Goal: Task Accomplishment & Management: Manage account settings

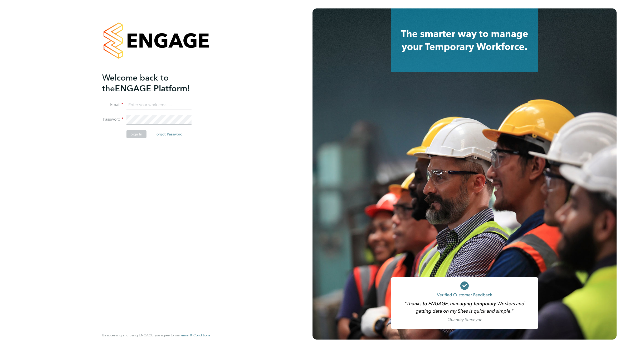
type input "[EMAIL_ADDRESS][DOMAIN_NAME]"
click at [137, 134] on button "Sign In" at bounding box center [137, 134] width 20 height 8
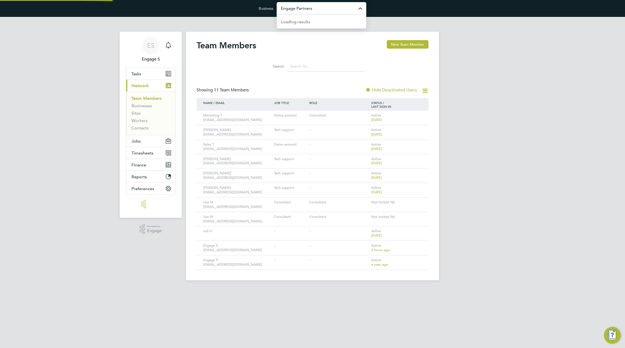
click at [297, 8] on input "Engage Partners" at bounding box center [322, 8] width 90 height 12
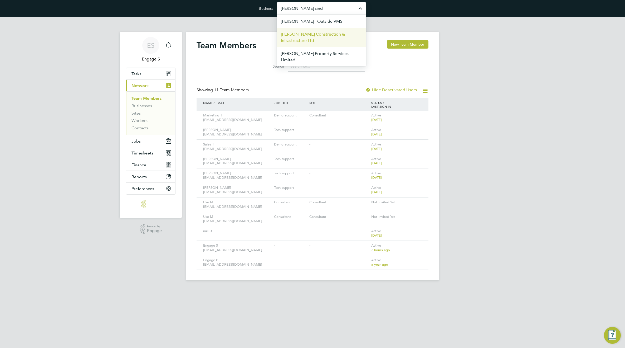
click at [295, 37] on span "Morgan Sindall Construction & Infrastructure Ltd" at bounding box center [321, 37] width 81 height 13
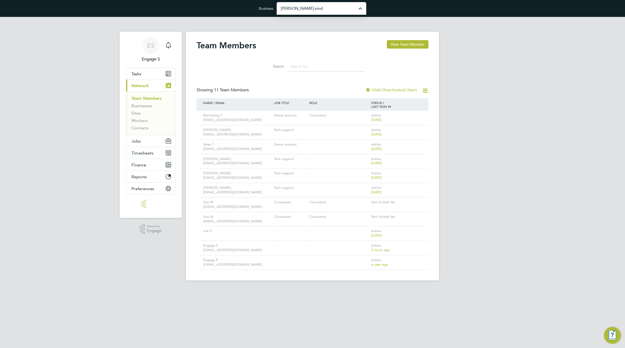
type input "[PERSON_NAME] Construction & Infrastructure Ltd"
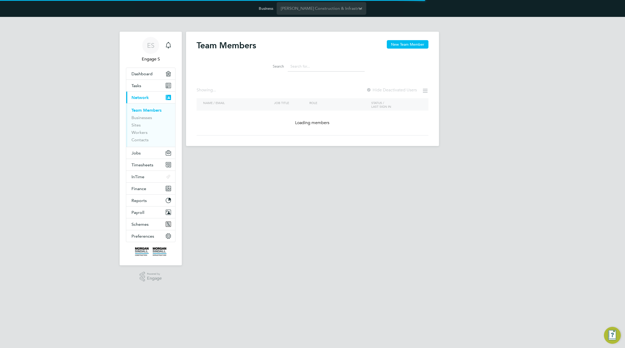
click at [235, 77] on div "Team Members New Team Member Search Showing ... Hide Deactivated Users NAME / E…" at bounding box center [313, 87] width 232 height 95
click at [135, 152] on span "Jobs" at bounding box center [136, 152] width 9 height 5
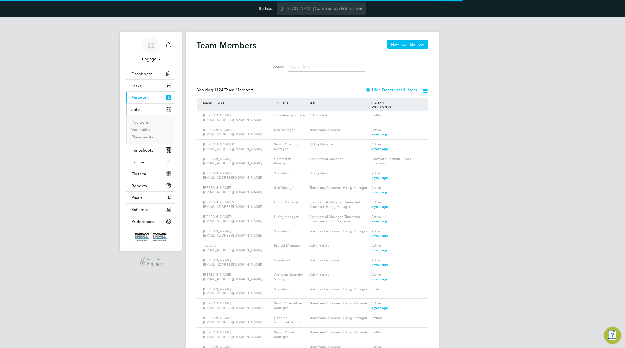
click at [135, 151] on ul "Dashboard Tasks Current page: Network Team Members Businesses Sites Workers Con…" at bounding box center [151, 148] width 50 height 160
click at [149, 131] on link "Vacancies" at bounding box center [141, 129] width 19 height 5
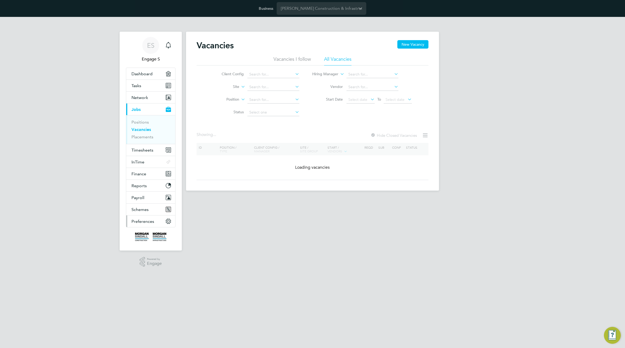
click at [144, 217] on button "Preferences" at bounding box center [150, 221] width 49 height 12
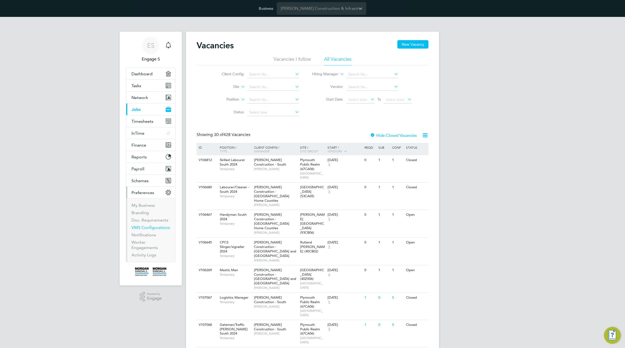
click at [144, 228] on link "VMS Configurations" at bounding box center [151, 227] width 38 height 5
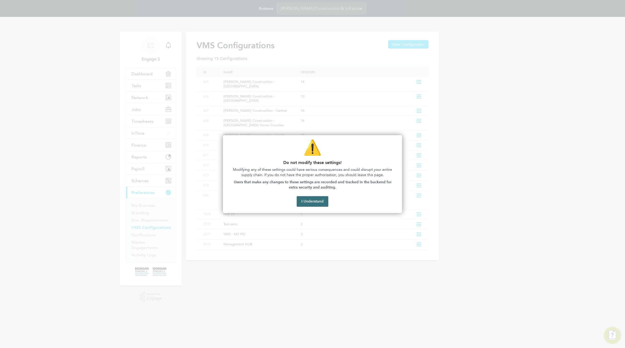
click at [309, 204] on button "I Understand" at bounding box center [313, 201] width 32 height 11
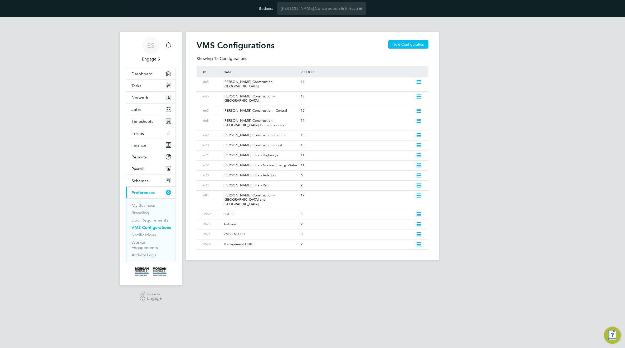
click at [453, 268] on html "Business [PERSON_NAME] Construction & Infrastructure Ltd ES Engage S Notificati…" at bounding box center [312, 134] width 625 height 268
click at [419, 82] on icon at bounding box center [419, 82] width 7 height 4
click at [395, 90] on li "Edit VMS Configuration" at bounding box center [396, 93] width 51 height 7
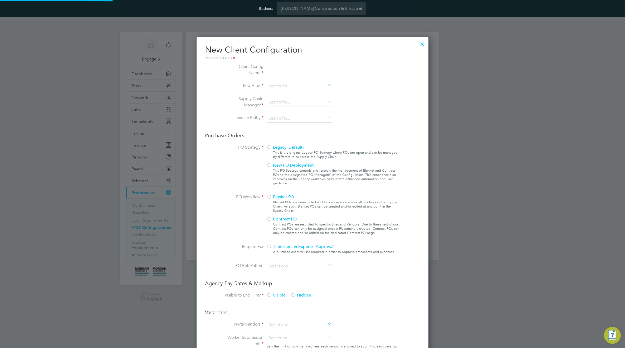
scroll to position [479, 232]
type input "[PERSON_NAME] Construction - [GEOGRAPHIC_DATA]"
type input "[PERSON_NAME] Construction & Infrastructure Ltd"
type input "Custom"
type input "By Vendor Group"
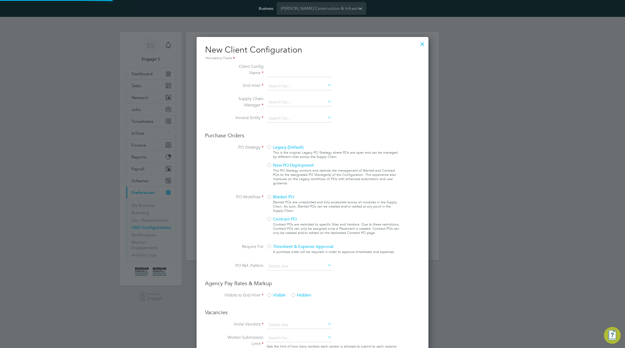
type input "No Limits"
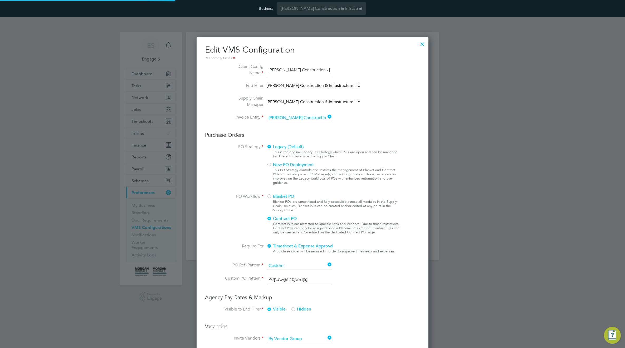
scroll to position [19, 177]
type input "Labour Desk"
click at [423, 44] on div at bounding box center [422, 42] width 9 height 9
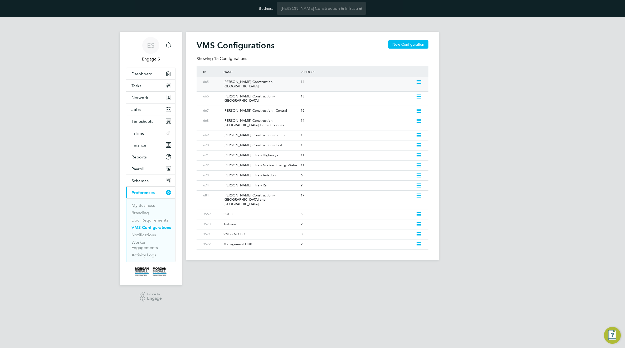
click at [284, 83] on div "[PERSON_NAME] Construction - [GEOGRAPHIC_DATA]" at bounding box center [260, 84] width 80 height 14
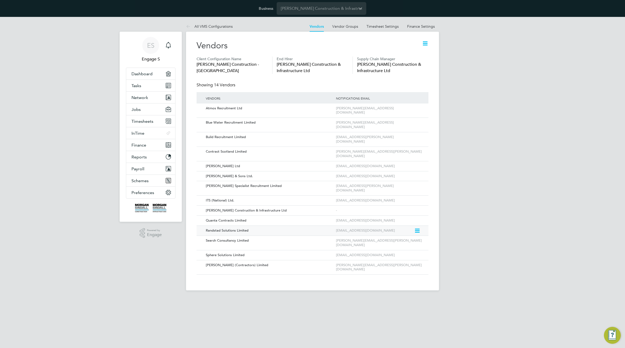
click at [416, 227] on icon at bounding box center [416, 230] width 5 height 6
click at [394, 220] on li "Edit Vendor" at bounding box center [403, 219] width 34 height 7
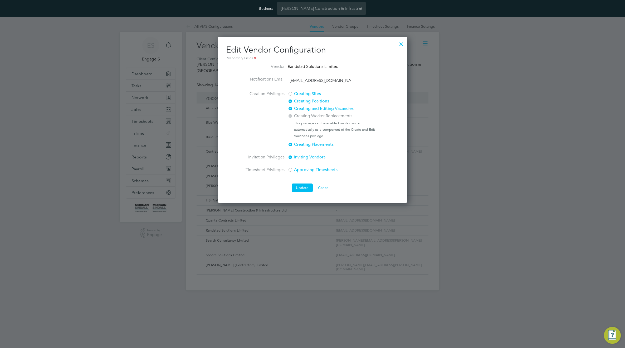
click at [291, 102] on div at bounding box center [290, 101] width 5 height 5
click at [290, 108] on div at bounding box center [290, 108] width 5 height 5
drag, startPoint x: 291, startPoint y: 144, endPoint x: 291, endPoint y: 153, distance: 9.5
click at [291, 144] on div at bounding box center [290, 144] width 5 height 5
click at [290, 161] on div "Inviting Vendors" at bounding box center [334, 157] width 92 height 7
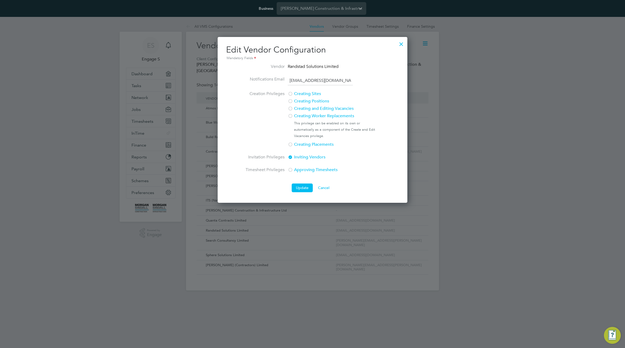
click at [290, 157] on div at bounding box center [290, 157] width 5 height 5
click at [292, 94] on div at bounding box center [290, 93] width 5 height 5
click at [299, 189] on button "Update" at bounding box center [302, 187] width 21 height 8
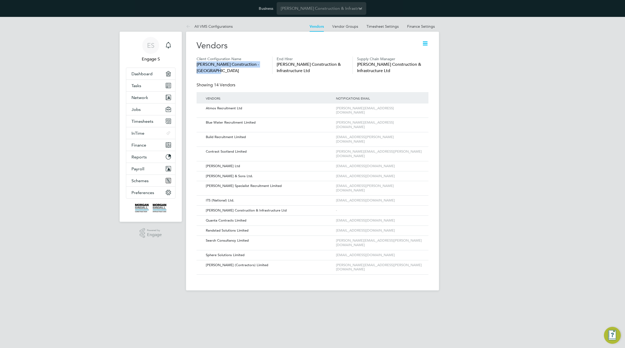
drag, startPoint x: 221, startPoint y: 70, endPoint x: 196, endPoint y: 66, distance: 25.3
click at [196, 66] on div "Vendors Client Configuration Name [PERSON_NAME] Construction - [GEOGRAPHIC_DATA…" at bounding box center [312, 161] width 253 height 258
copy span "[PERSON_NAME] Construction - [GEOGRAPHIC_DATA]"
click at [528, 79] on div "ES Engage S Notifications Applications: Dashboard Tasks Network Team Members Bu…" at bounding box center [312, 158] width 625 height 282
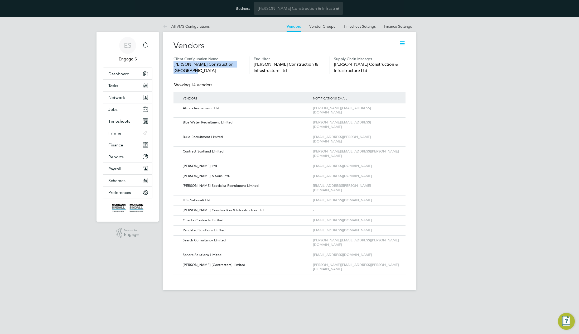
drag, startPoint x: 190, startPoint y: 69, endPoint x: 173, endPoint y: 65, distance: 17.6
click at [173, 65] on div "Vendors Client Configuration Name [PERSON_NAME] Construction - [GEOGRAPHIC_DATA…" at bounding box center [289, 161] width 253 height 258
copy span "[PERSON_NAME] Construction - [GEOGRAPHIC_DATA]"
click at [394, 119] on icon at bounding box center [393, 122] width 5 height 6
click at [374, 131] on li "Edit Vendor" at bounding box center [380, 130] width 34 height 7
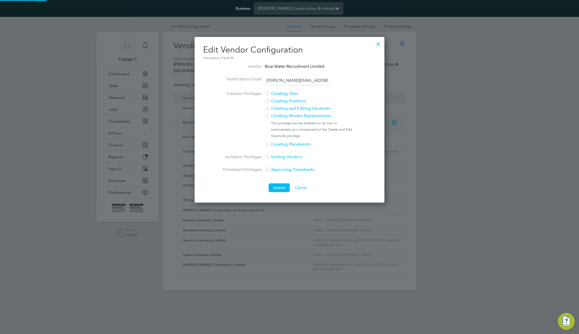
scroll to position [166, 190]
click at [378, 42] on div at bounding box center [378, 42] width 9 height 9
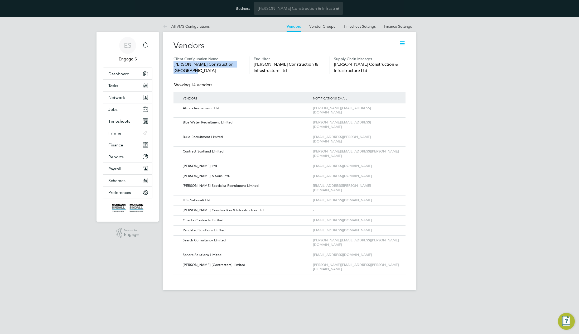
drag, startPoint x: 200, startPoint y: 70, endPoint x: 172, endPoint y: 66, distance: 28.2
click at [172, 66] on div "Vendors Client Configuration Name [PERSON_NAME] Construction - [GEOGRAPHIC_DATA…" at bounding box center [289, 161] width 253 height 258
copy span "[PERSON_NAME] Construction - [GEOGRAPHIC_DATA]"
click at [397, 119] on icon at bounding box center [393, 122] width 5 height 6
click at [377, 128] on li "Edit Vendor" at bounding box center [380, 130] width 34 height 7
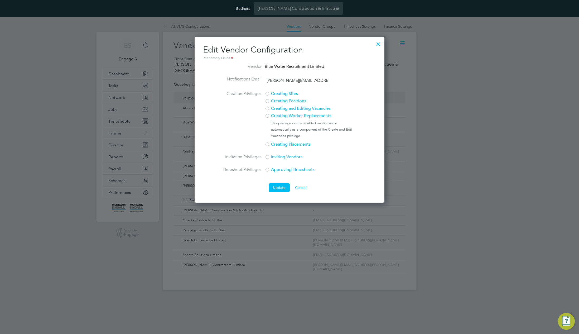
click at [282, 100] on label "Creating Positions" at bounding box center [309, 101] width 88 height 6
click at [279, 100] on label "Creating Positions" at bounding box center [309, 101] width 88 height 6
click at [267, 93] on div at bounding box center [267, 93] width 5 height 5
click at [283, 185] on button "Update" at bounding box center [279, 187] width 21 height 8
